Goal: Contribute content

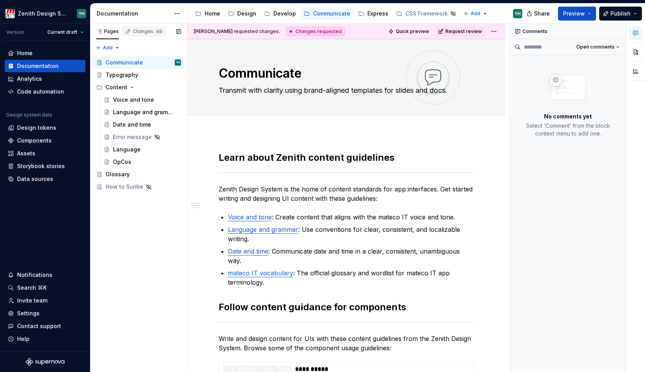
click at [138, 33] on div "Changes 45" at bounding box center [148, 31] width 30 height 6
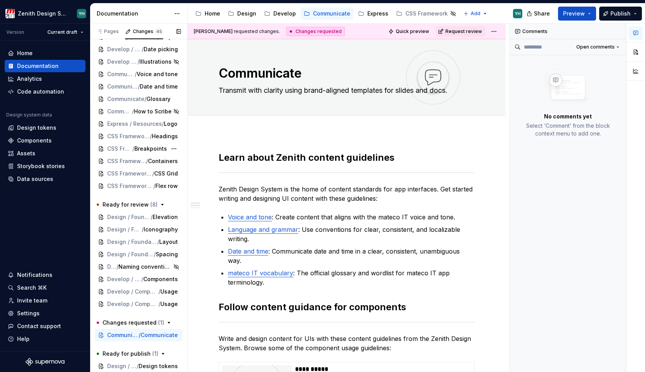
scroll to position [301, 0]
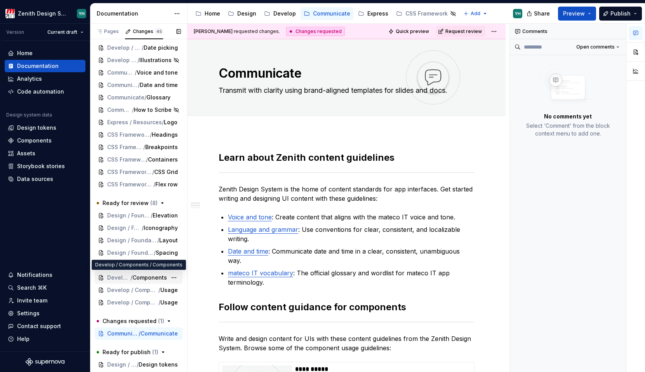
click at [146, 279] on span "Components" at bounding box center [150, 278] width 35 height 8
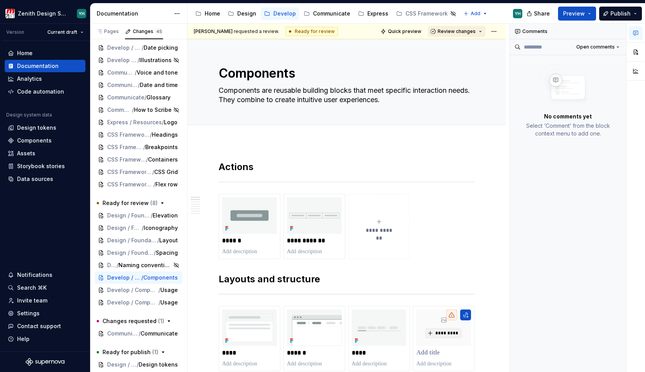
click at [464, 34] on span "Review changes" at bounding box center [457, 31] width 38 height 6
click at [462, 46] on div "Approve" at bounding box center [478, 47] width 68 height 8
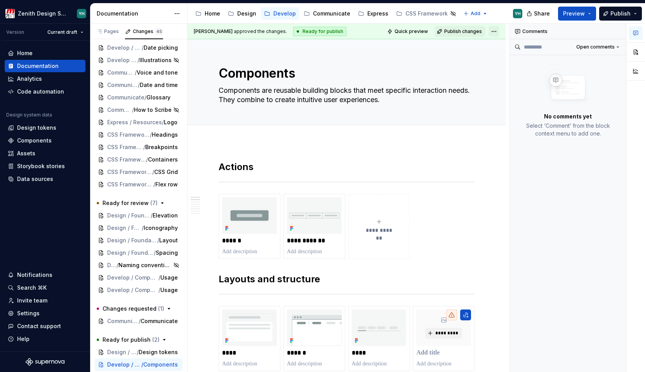
click at [495, 35] on html "Zenith Design System YH Version Current draft Home Documentation Analytics Code…" at bounding box center [322, 186] width 645 height 372
click at [453, 39] on html "Zenith Design System YH Version Current draft Home Documentation Analytics Code…" at bounding box center [322, 186] width 645 height 372
click at [453, 31] on span "Publish changes" at bounding box center [464, 31] width 38 height 6
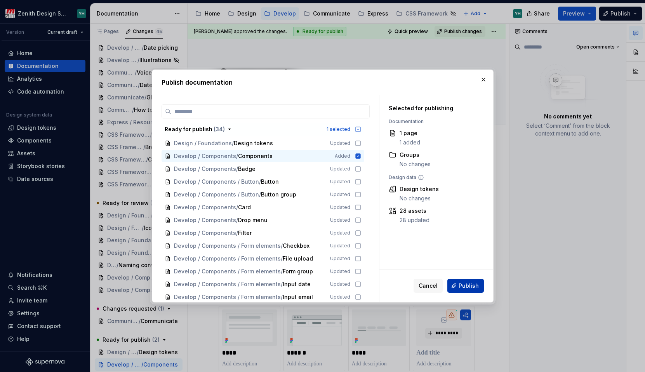
click at [476, 288] on span "Publish" at bounding box center [469, 286] width 20 height 8
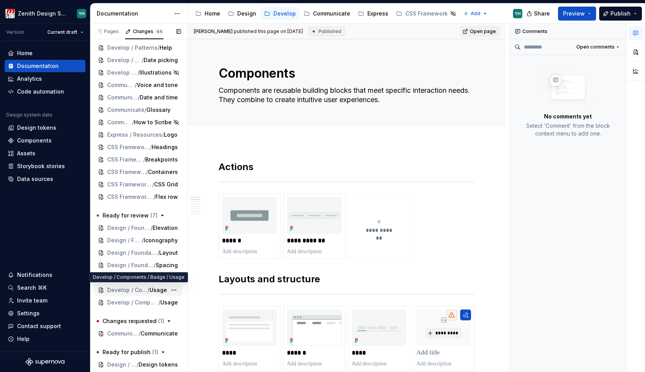
click at [134, 290] on span "Develop / Components / Badge" at bounding box center [127, 290] width 40 height 8
type textarea "*"
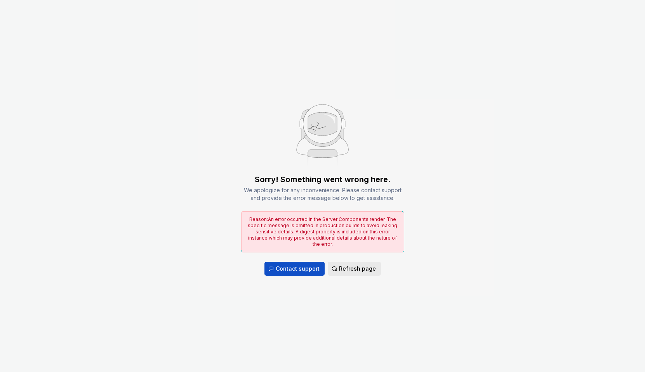
click at [360, 265] on span "Refresh page" at bounding box center [357, 269] width 37 height 8
click at [359, 265] on span "Refresh page" at bounding box center [357, 269] width 37 height 8
click at [358, 267] on span "Refresh page" at bounding box center [357, 269] width 37 height 8
click at [348, 265] on span "Refresh page" at bounding box center [357, 269] width 37 height 8
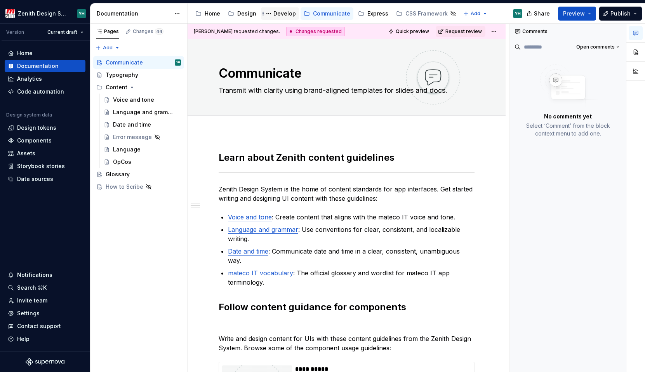
click at [282, 15] on div "Develop" at bounding box center [285, 14] width 23 height 8
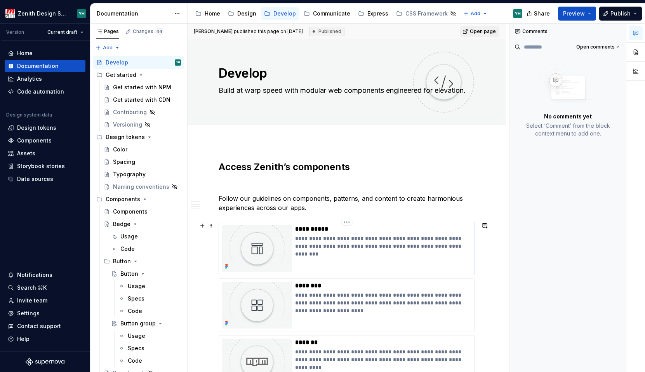
click at [337, 253] on p "**********" at bounding box center [383, 246] width 176 height 23
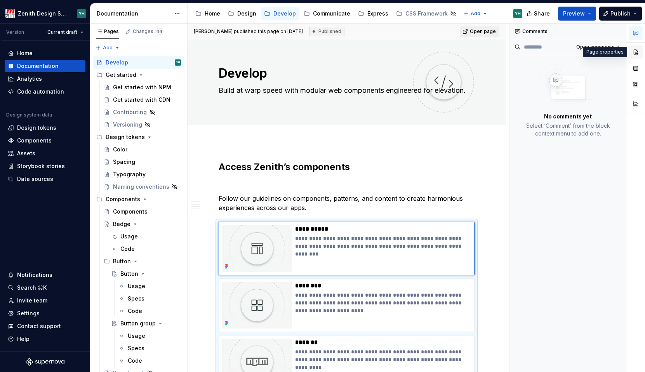
click at [639, 52] on button "button" at bounding box center [636, 52] width 14 height 14
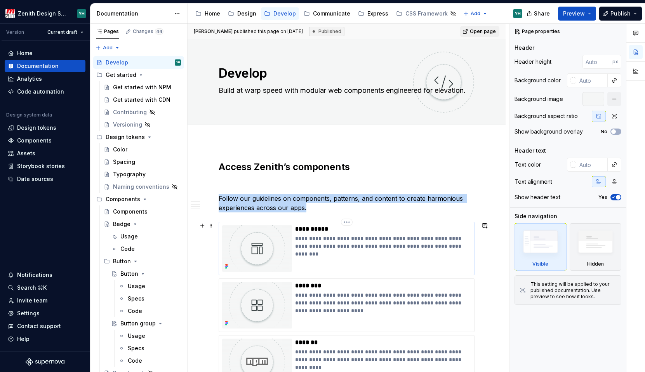
click at [279, 245] on img at bounding box center [257, 248] width 70 height 47
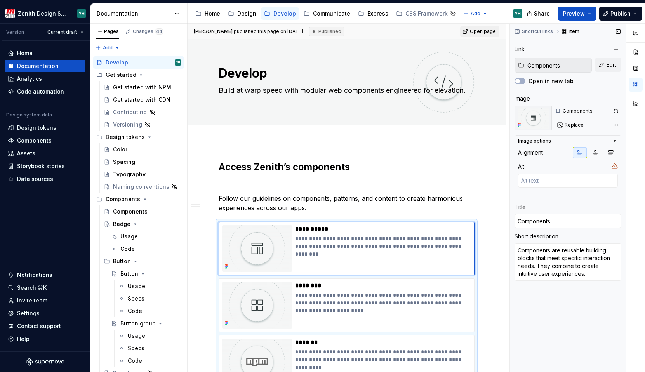
click at [554, 66] on input "Components" at bounding box center [558, 65] width 67 height 14
click at [611, 66] on span "Edit" at bounding box center [612, 65] width 10 height 8
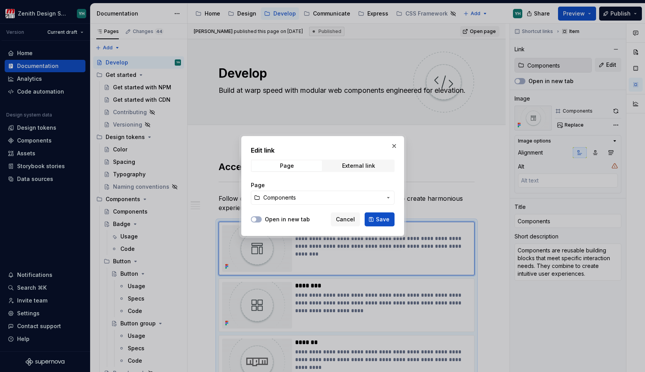
click at [333, 196] on span "Components" at bounding box center [322, 198] width 119 height 8
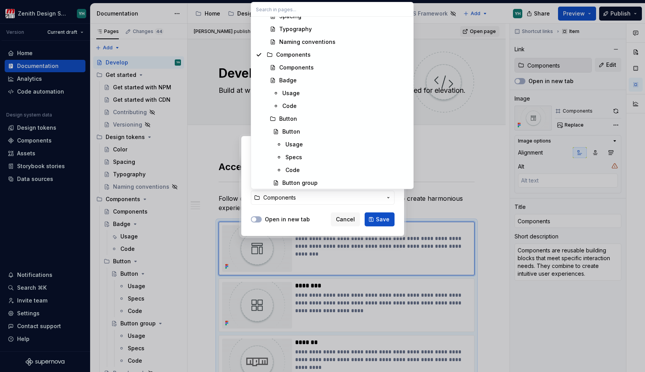
scroll to position [330, 0]
click at [300, 69] on div "Components" at bounding box center [296, 67] width 35 height 8
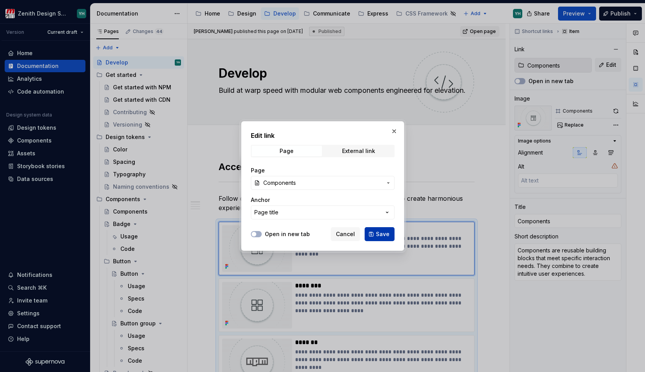
click at [381, 235] on span "Save" at bounding box center [383, 234] width 14 height 8
type textarea "*"
type input "Components / Components"
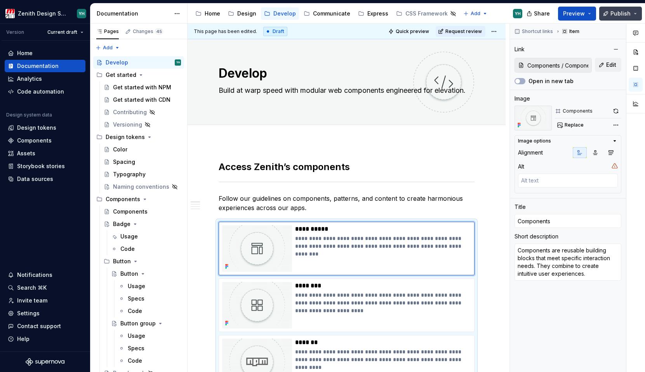
click at [629, 14] on span "Publish" at bounding box center [621, 14] width 20 height 8
click at [495, 33] on html "Zenith Design System YH Version Current draft Home Documentation Analytics Code…" at bounding box center [322, 186] width 645 height 372
click at [466, 169] on html "Zenith Design System YH Version Current draft Home Documentation Analytics Code…" at bounding box center [322, 186] width 645 height 372
type textarea "*"
